Goal: Information Seeking & Learning: Learn about a topic

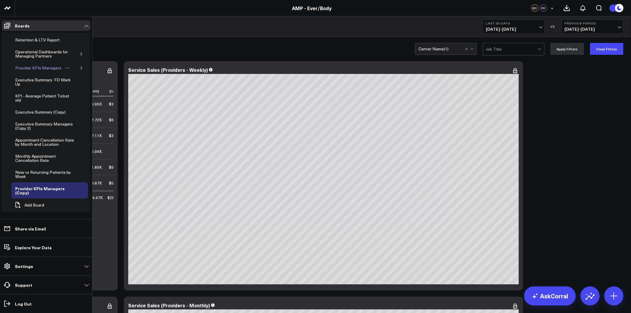
scroll to position [96, 0]
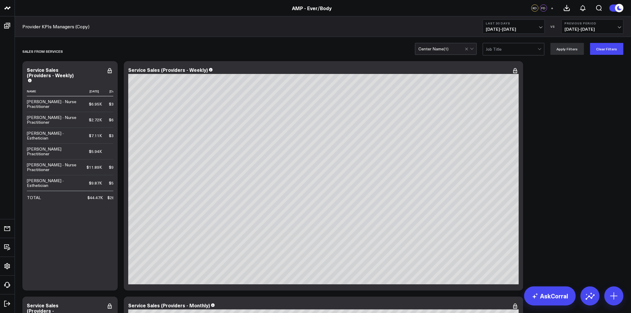
click at [452, 48] on div "Center Name ( 1 )" at bounding box center [441, 48] width 46 height 5
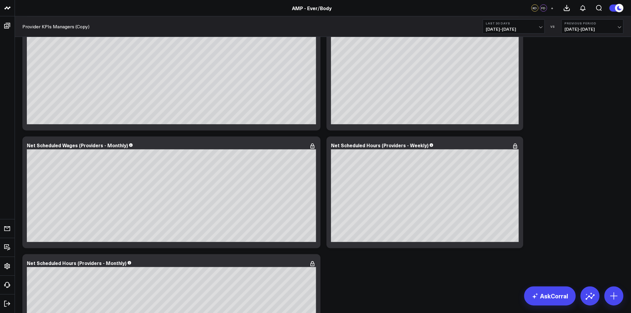
scroll to position [1317, 0]
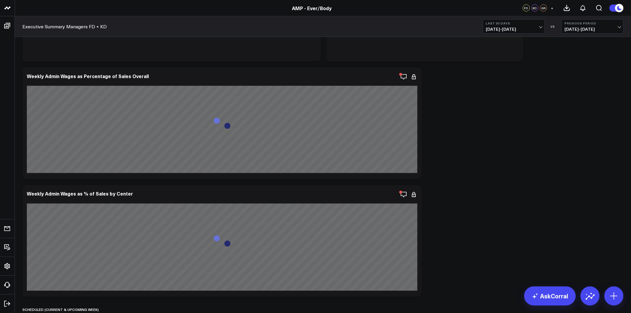
scroll to position [2237, 0]
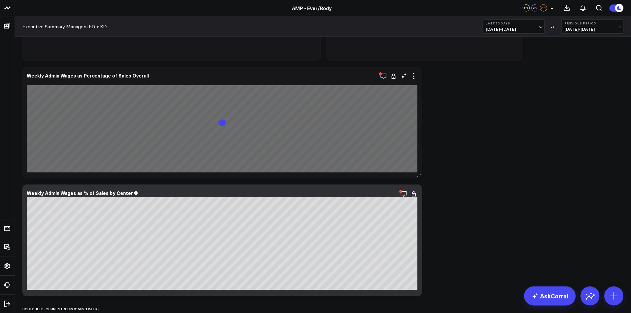
click at [384, 74] on icon "button" at bounding box center [383, 76] width 7 height 7
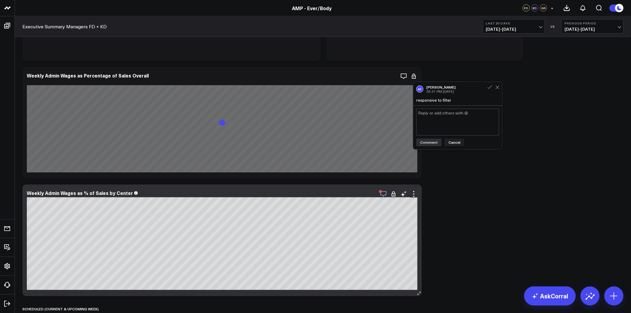
click at [384, 192] on icon "button" at bounding box center [383, 193] width 7 height 7
